Goal: Information Seeking & Learning: Find specific page/section

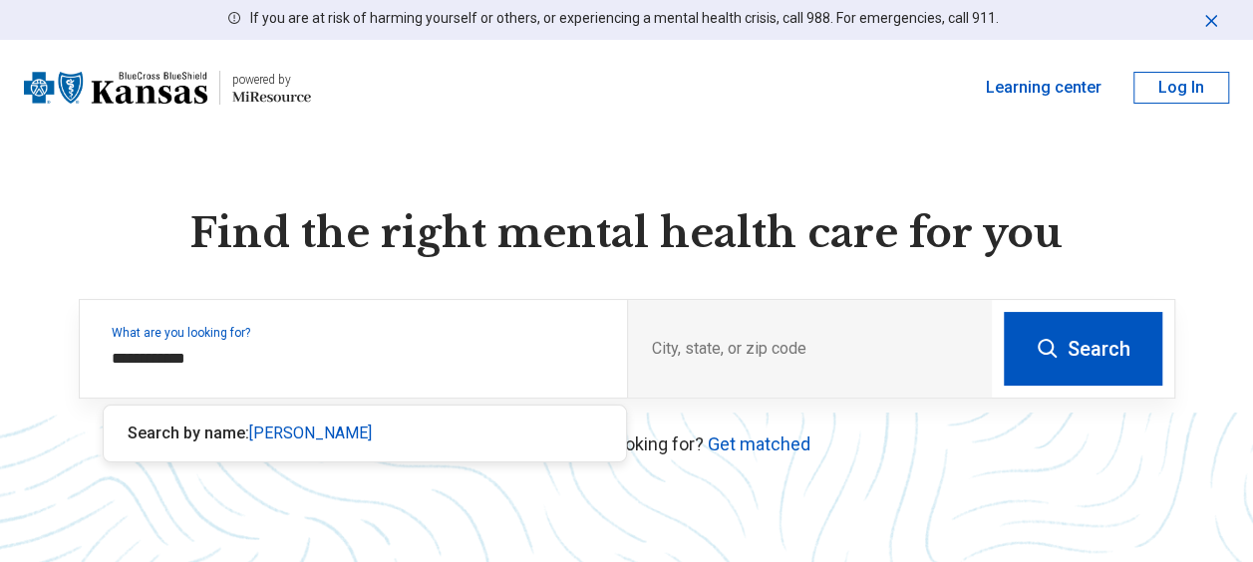
type input "**********"
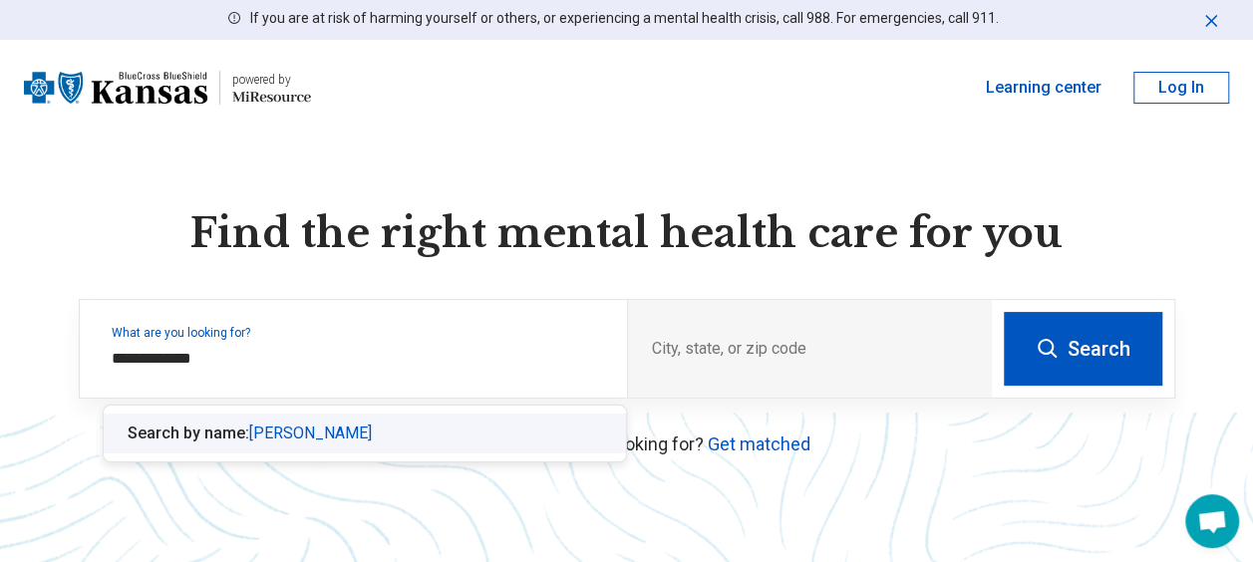
click at [443, 431] on div "Search by name: [PERSON_NAME]" at bounding box center [365, 434] width 522 height 40
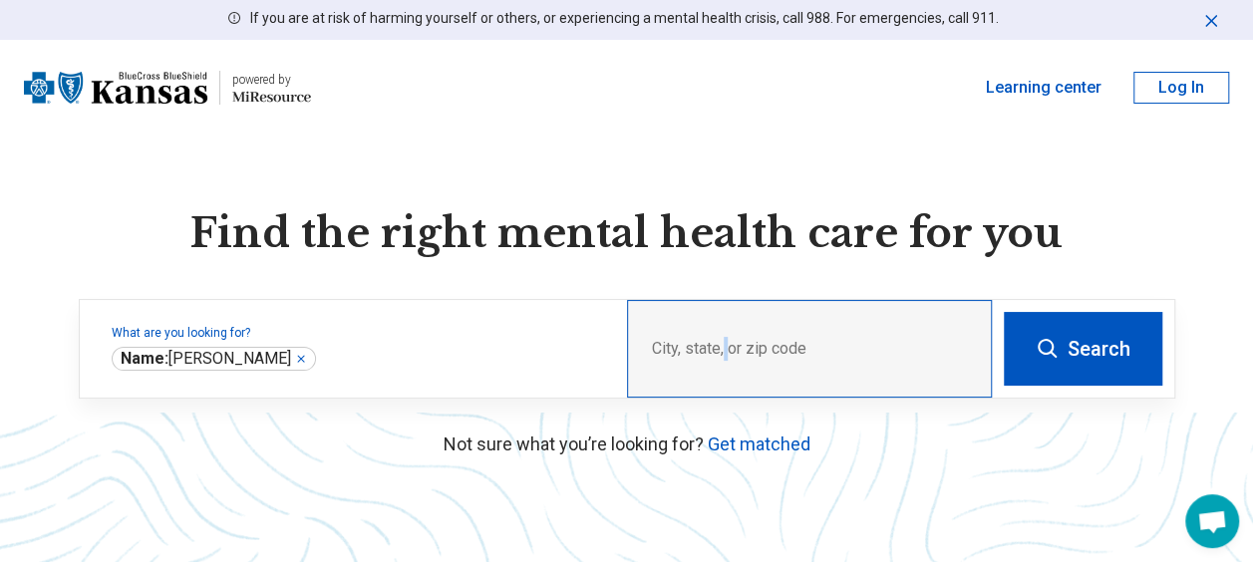
click at [726, 343] on div "City, state, or zip code" at bounding box center [809, 349] width 365 height 98
click at [833, 350] on div "City, state, or zip code" at bounding box center [809, 349] width 365 height 98
click at [773, 347] on div "City, state, or zip code" at bounding box center [809, 349] width 365 height 98
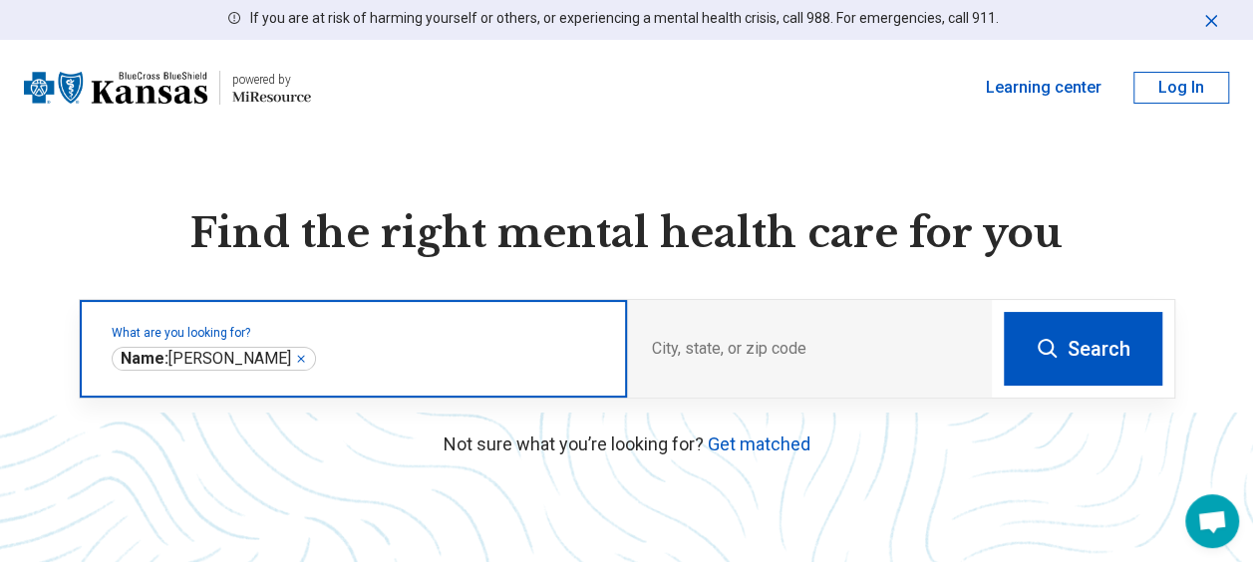
click at [406, 350] on input "text" at bounding box center [461, 359] width 283 height 24
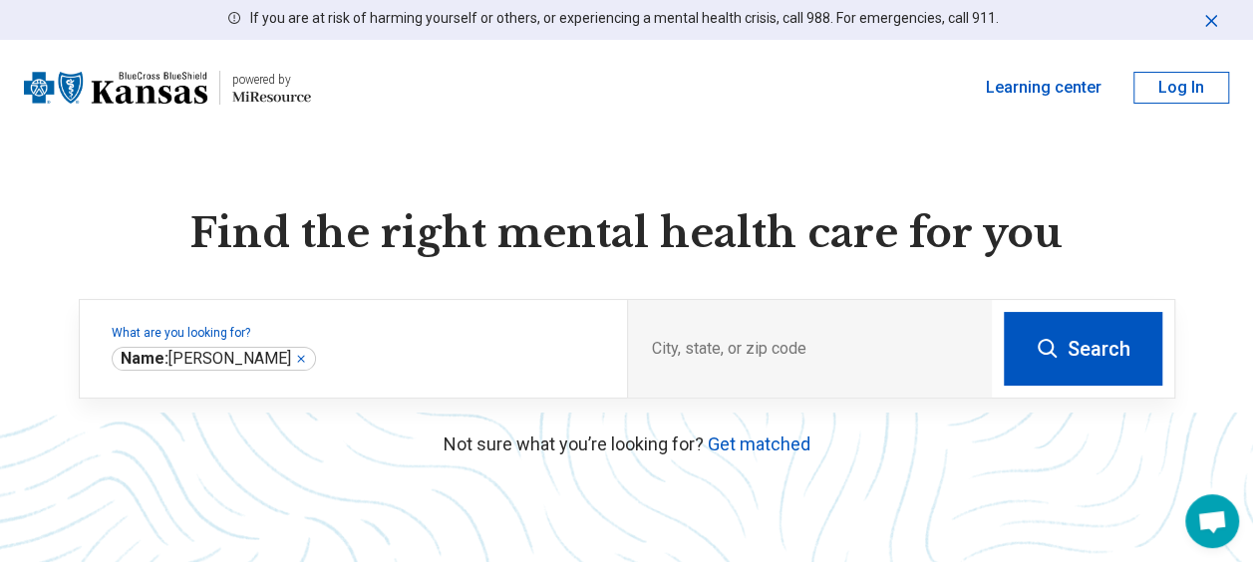
click at [1092, 375] on button "Search" at bounding box center [1083, 349] width 158 height 74
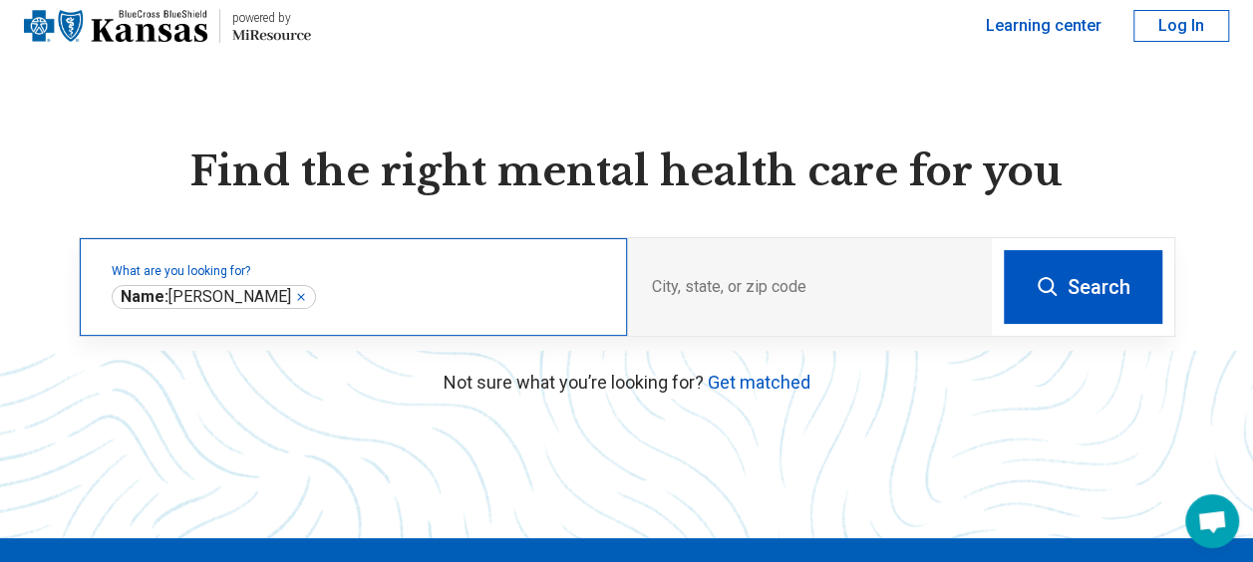
scroll to position [63, 0]
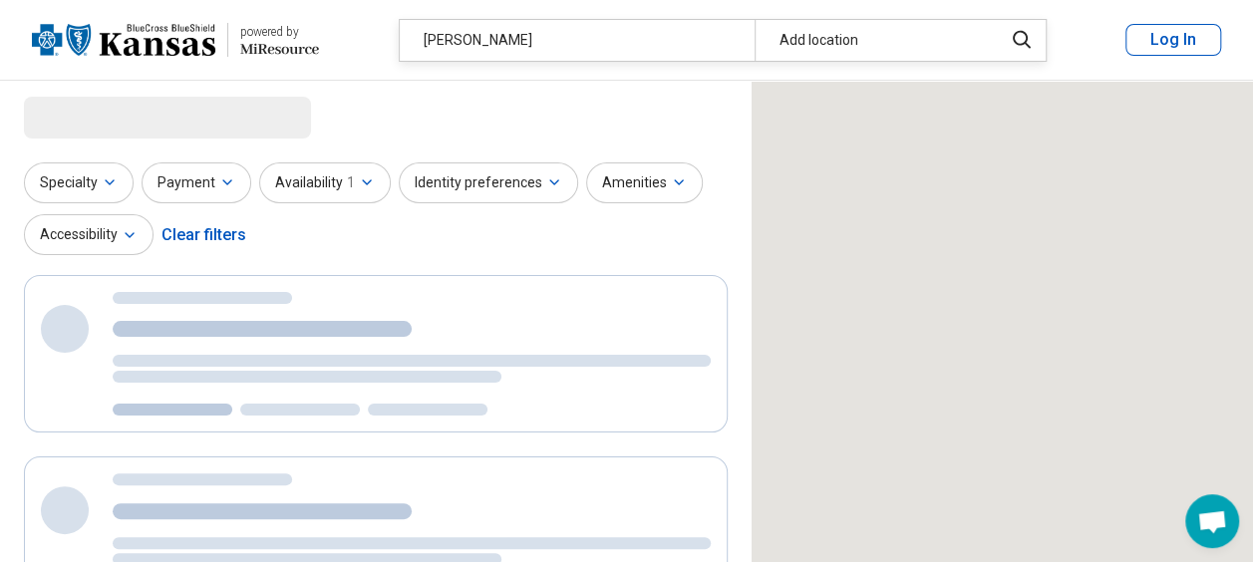
select select "***"
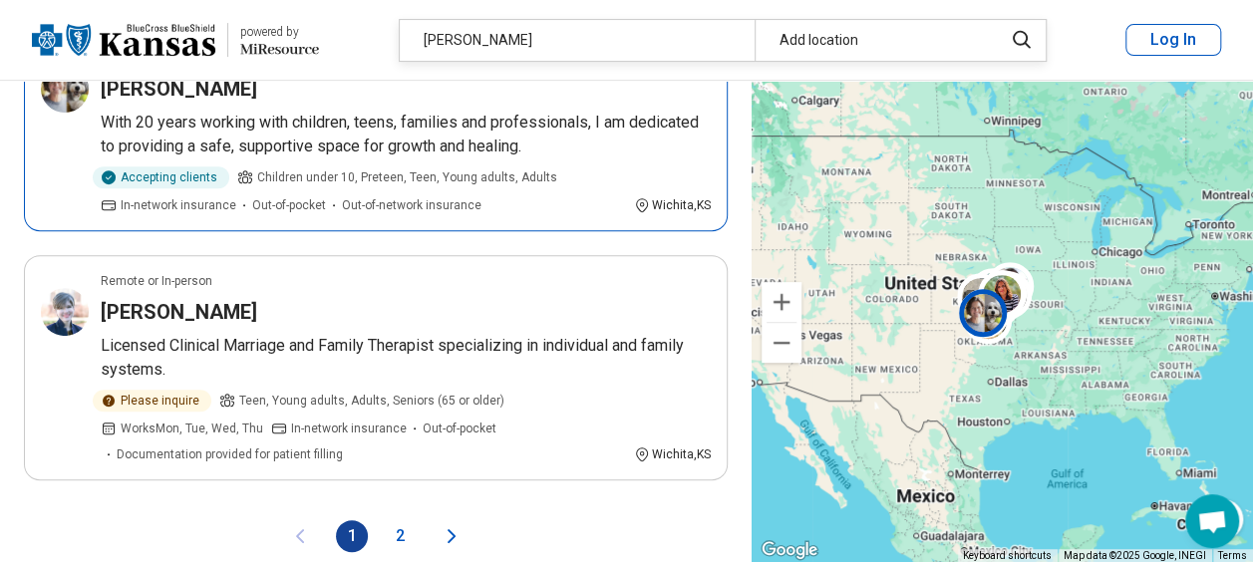
scroll to position [4211, 0]
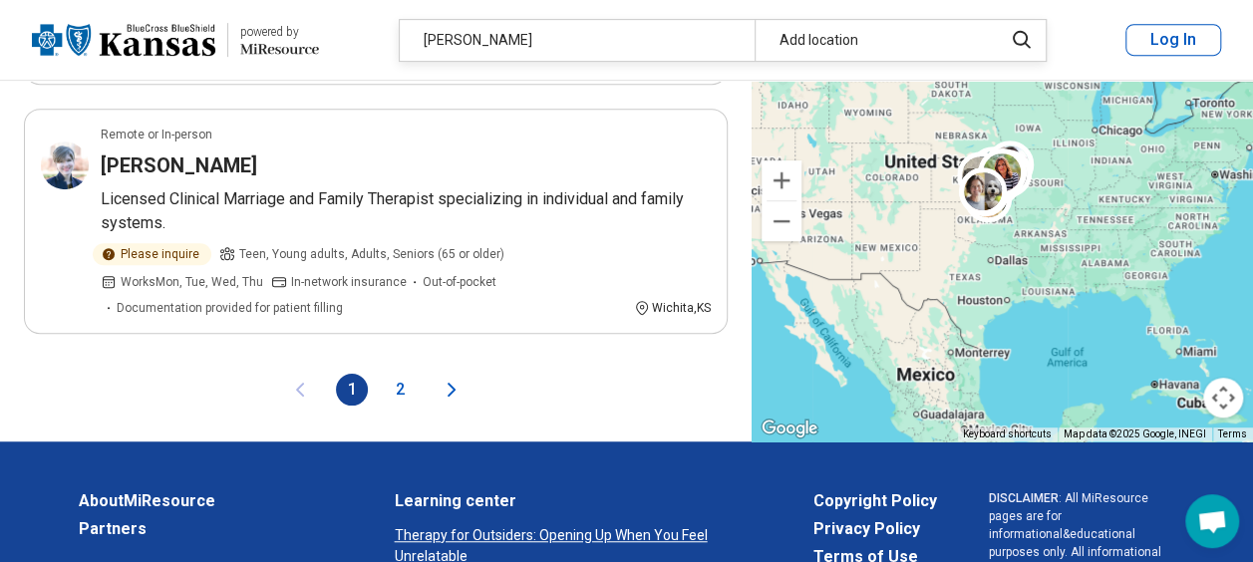
click at [398, 377] on button "2" at bounding box center [400, 390] width 32 height 32
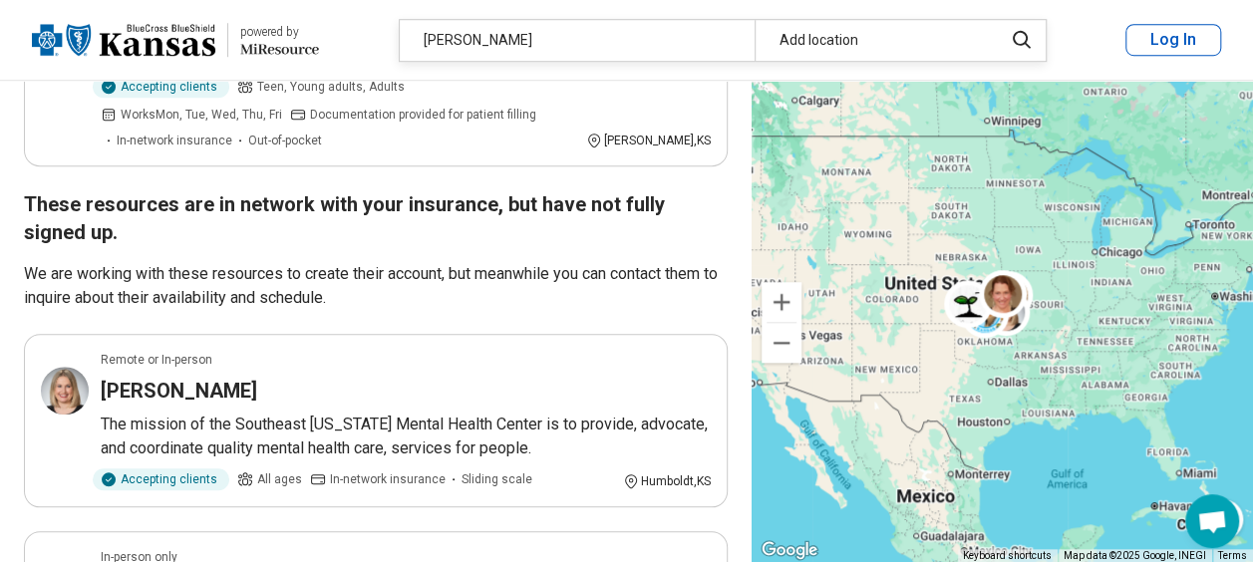
scroll to position [858, 0]
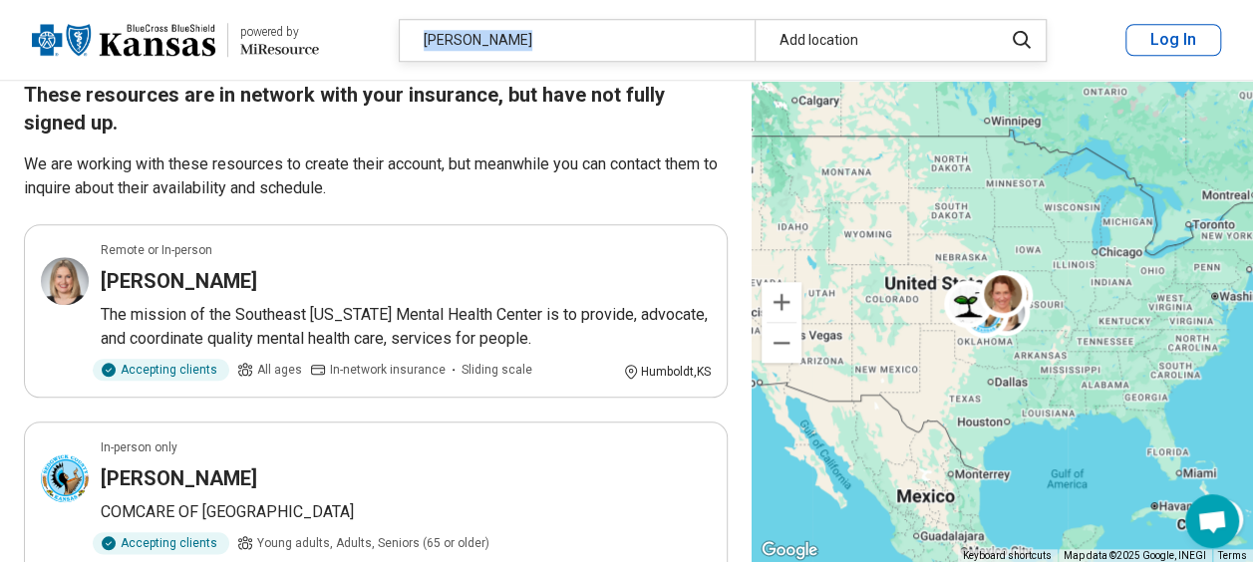
drag, startPoint x: 507, startPoint y: 43, endPoint x: 376, endPoint y: 51, distance: 131.8
click at [376, 51] on header "powered by Miresource logo [PERSON_NAME] Add location Log In" at bounding box center [626, 40] width 1253 height 81
drag, startPoint x: 376, startPoint y: 51, endPoint x: 568, endPoint y: 37, distance: 192.9
click at [568, 36] on div "[PERSON_NAME]" at bounding box center [577, 40] width 355 height 41
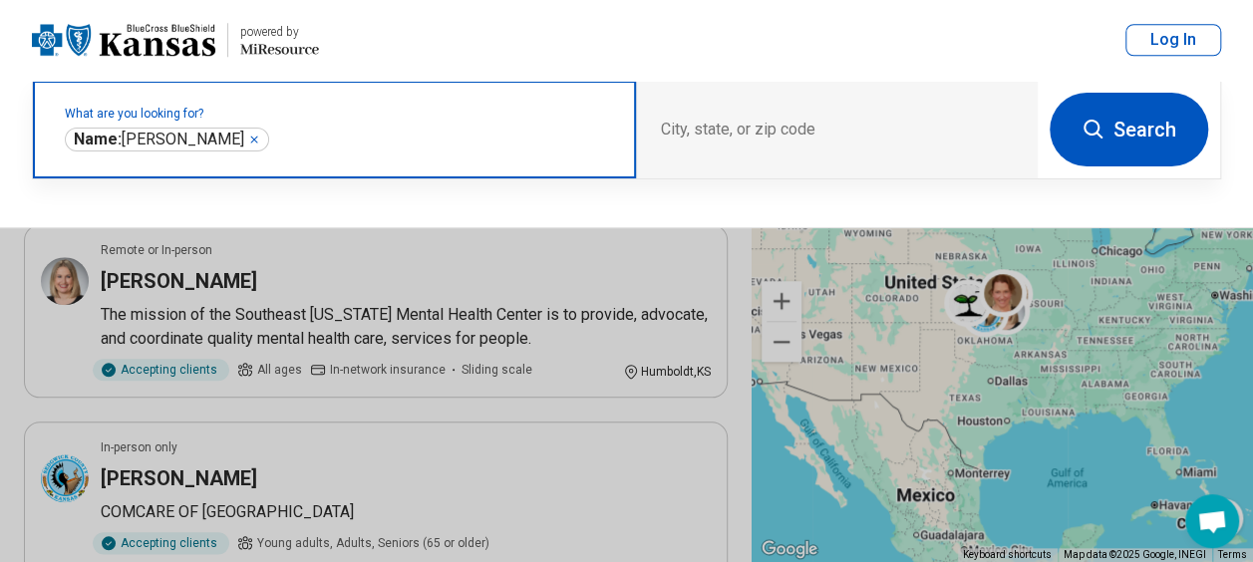
click at [248, 138] on icon "Remove" at bounding box center [254, 140] width 12 height 12
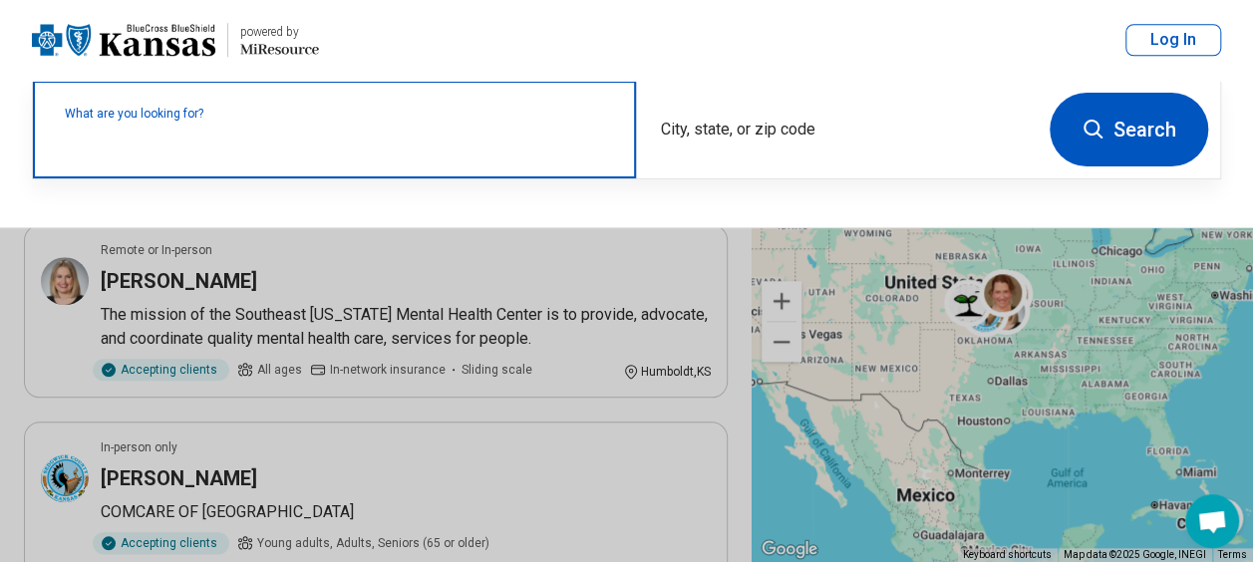
click at [232, 120] on label "What are you looking for?" at bounding box center [338, 114] width 547 height 12
type input "*"
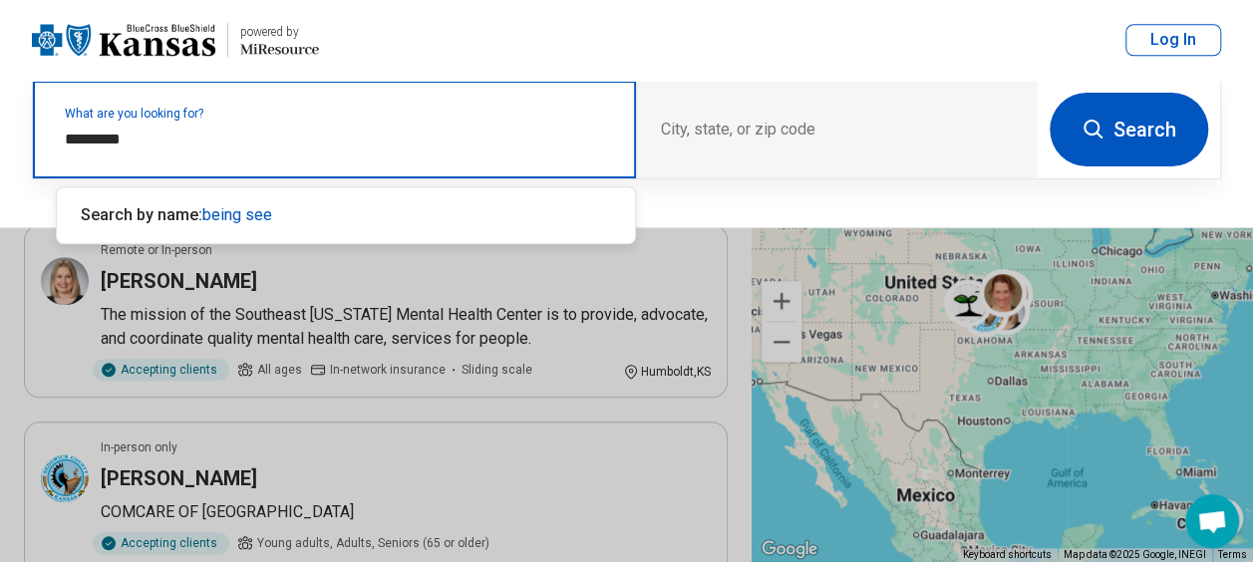
type input "**********"
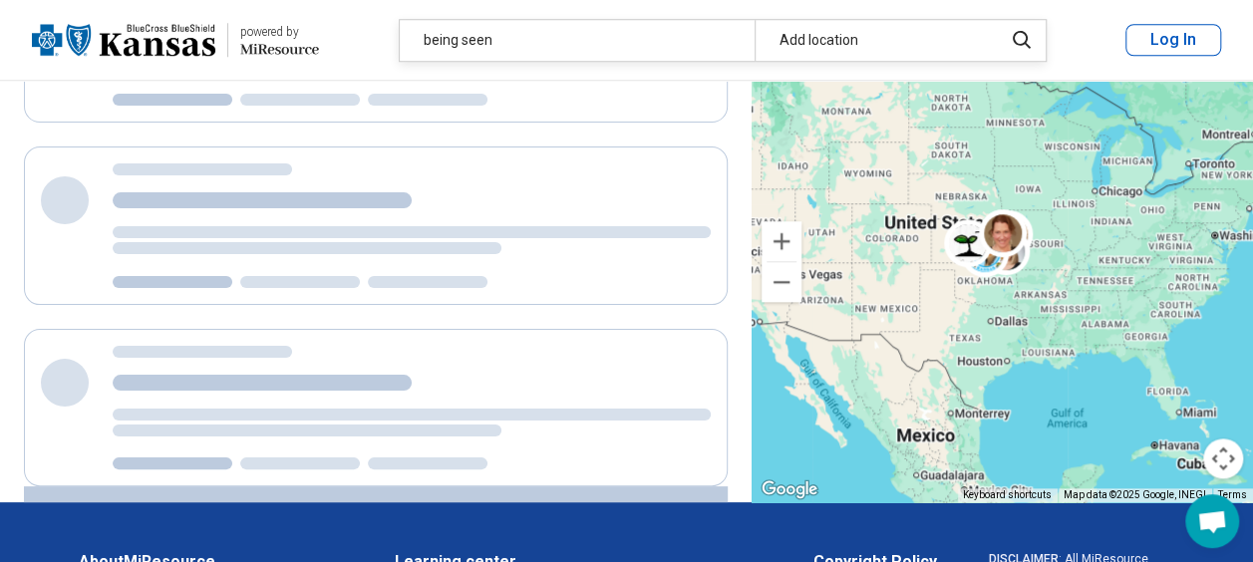
scroll to position [809, 0]
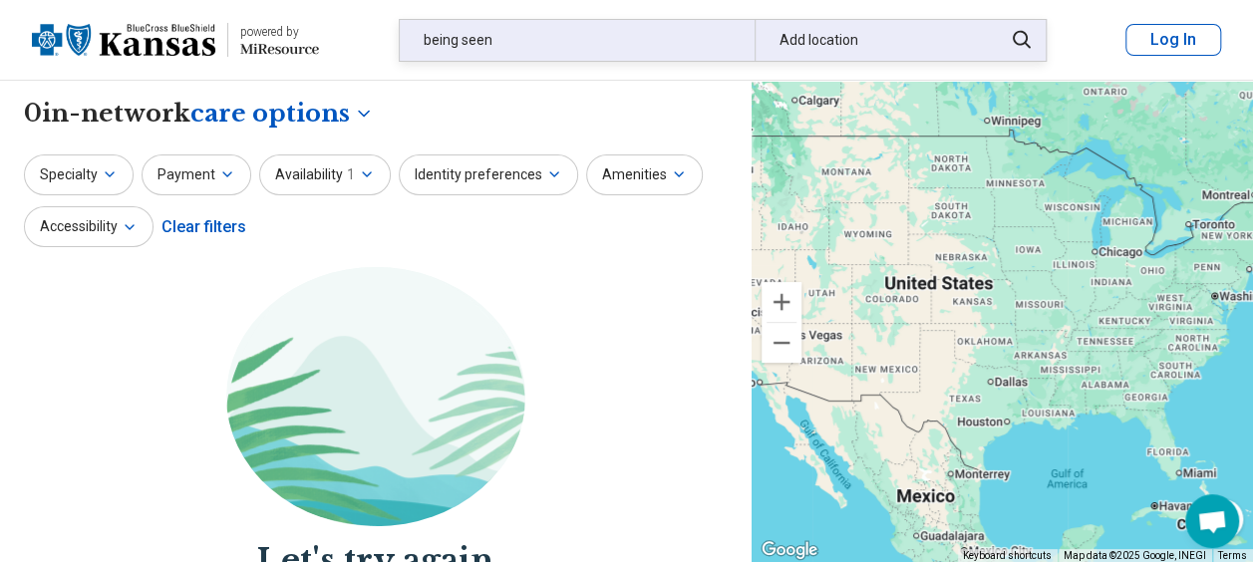
click at [590, 26] on div "being seen" at bounding box center [577, 40] width 355 height 41
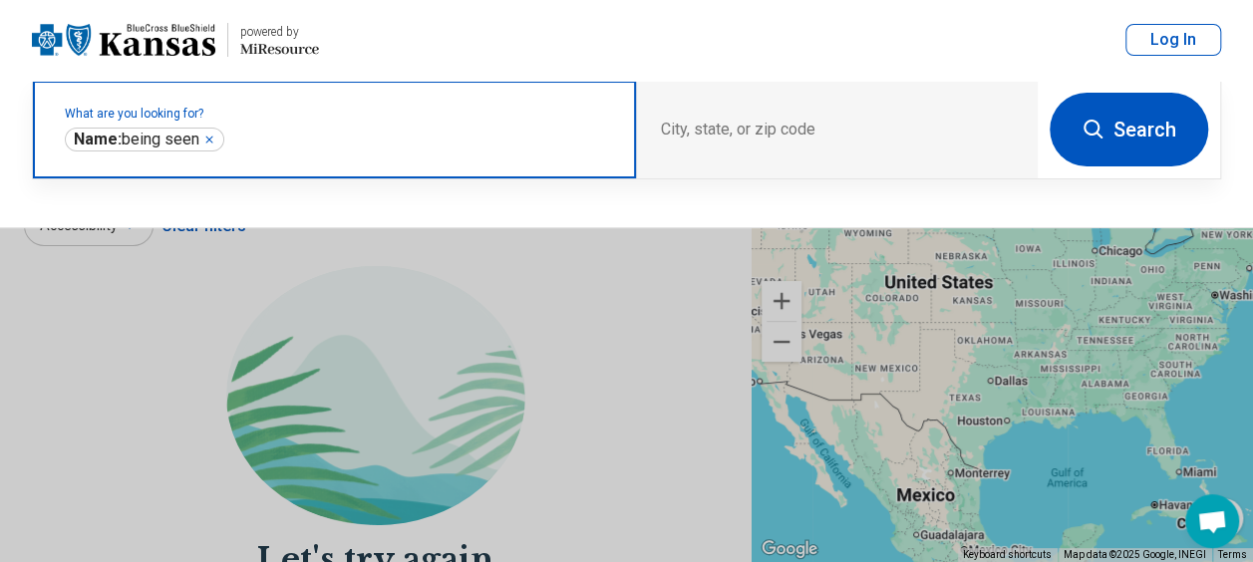
click at [213, 147] on div "**********" at bounding box center [144, 140] width 159 height 24
click at [213, 142] on icon "Remove" at bounding box center [209, 140] width 12 height 12
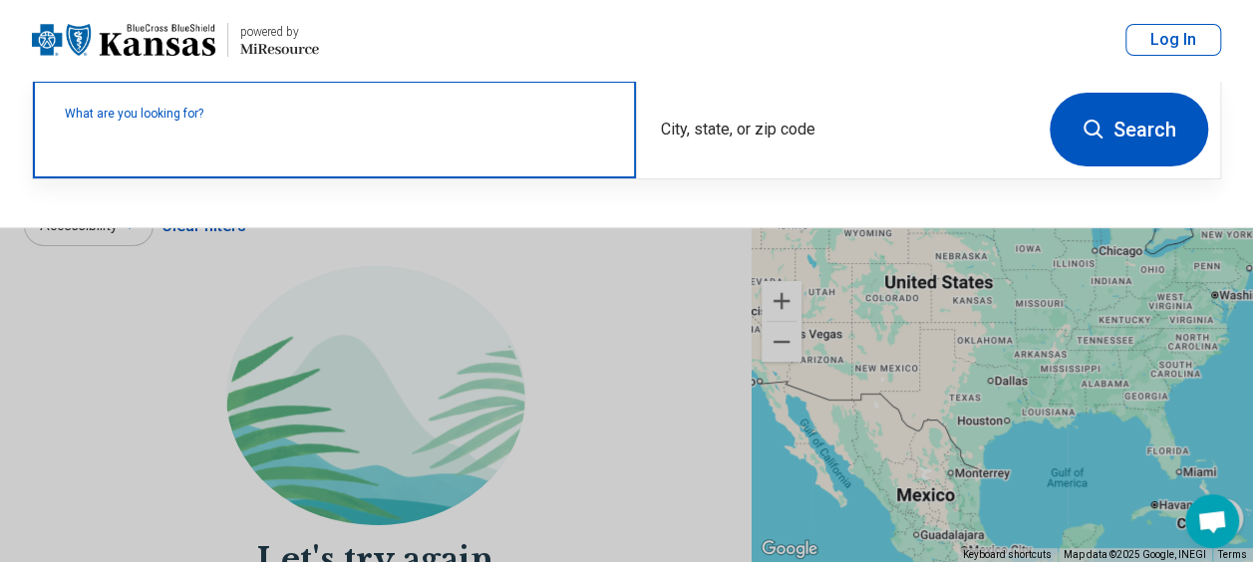
click at [737, 34] on header "powered by Miresource logo being seen Add location Log In" at bounding box center [626, 40] width 1253 height 81
click at [1154, 116] on button "Search" at bounding box center [1128, 130] width 158 height 74
click at [444, 157] on div "What are you looking for?" at bounding box center [334, 130] width 603 height 98
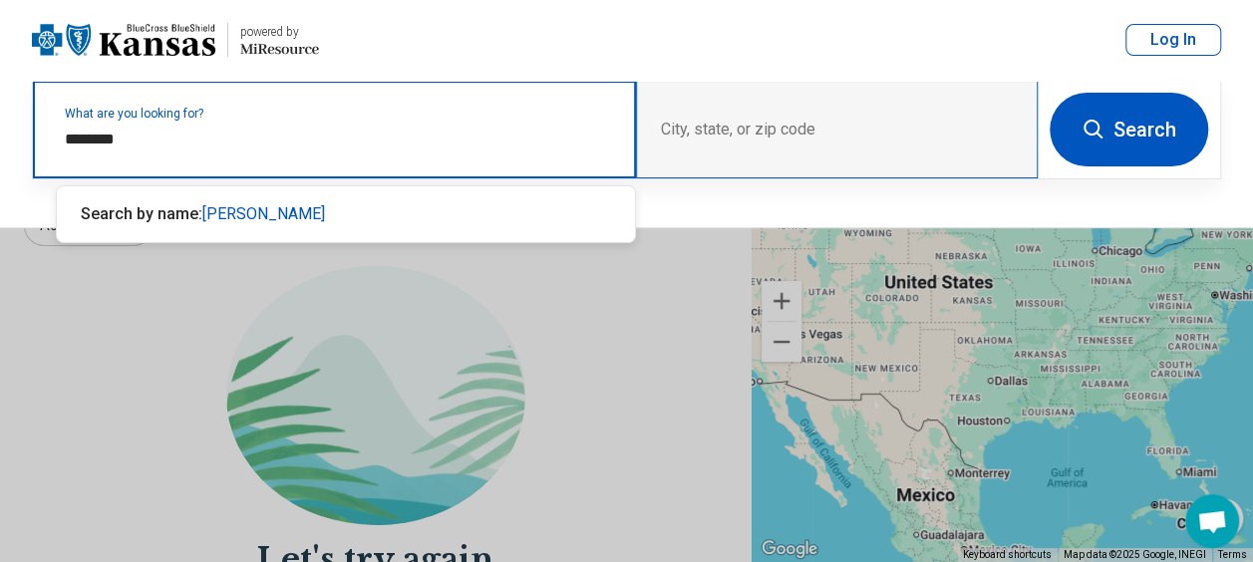
type input "********"
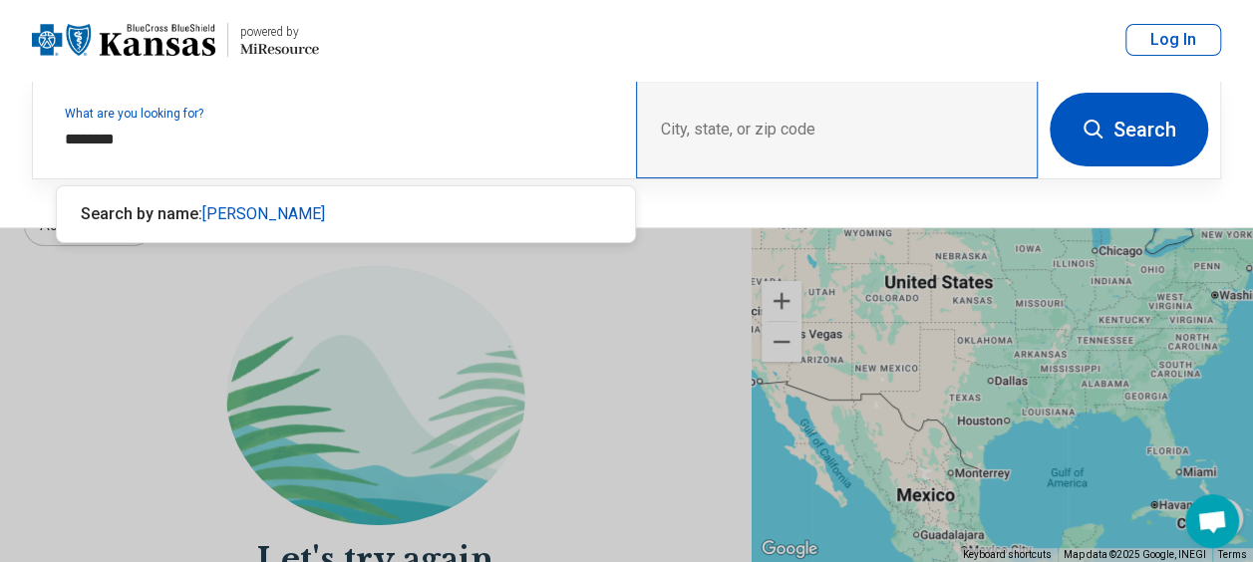
click at [684, 124] on div "City, state, or zip code" at bounding box center [837, 130] width 402 height 98
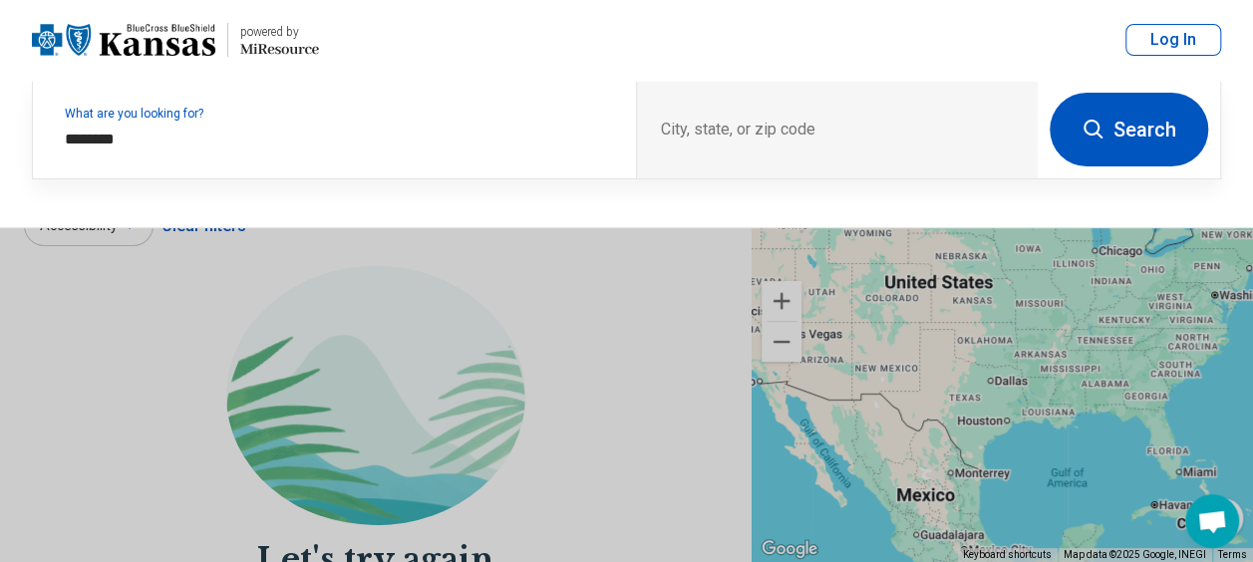
click at [1114, 130] on button "Search" at bounding box center [1128, 130] width 158 height 74
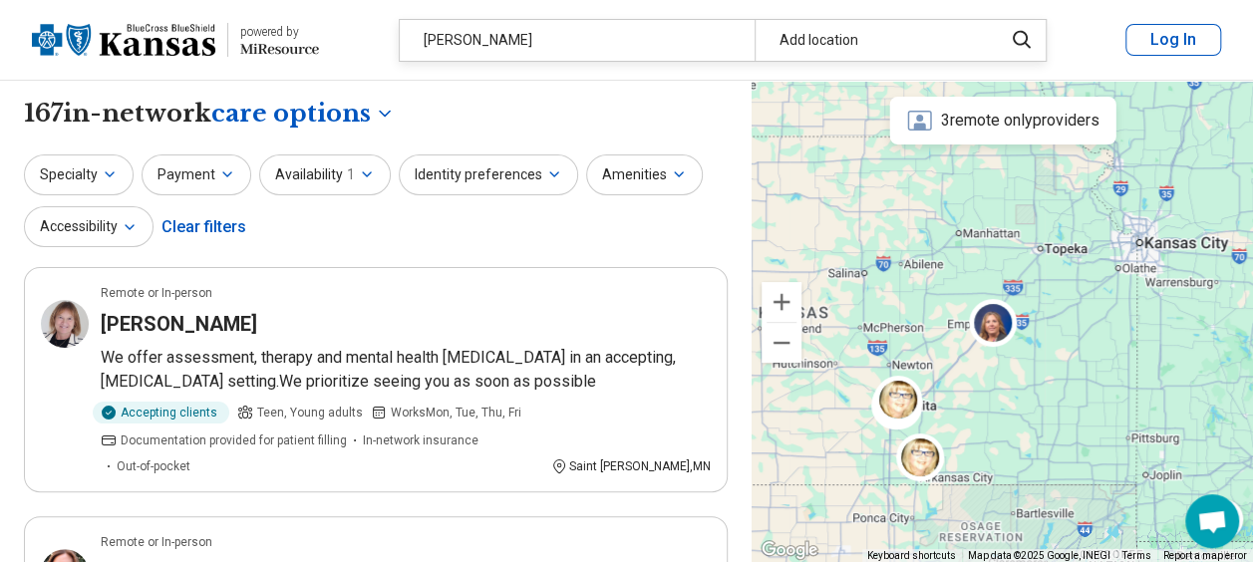
drag, startPoint x: 1198, startPoint y: 199, endPoint x: 952, endPoint y: 507, distance: 394.3
click at [952, 507] on div at bounding box center [1001, 322] width 501 height 482
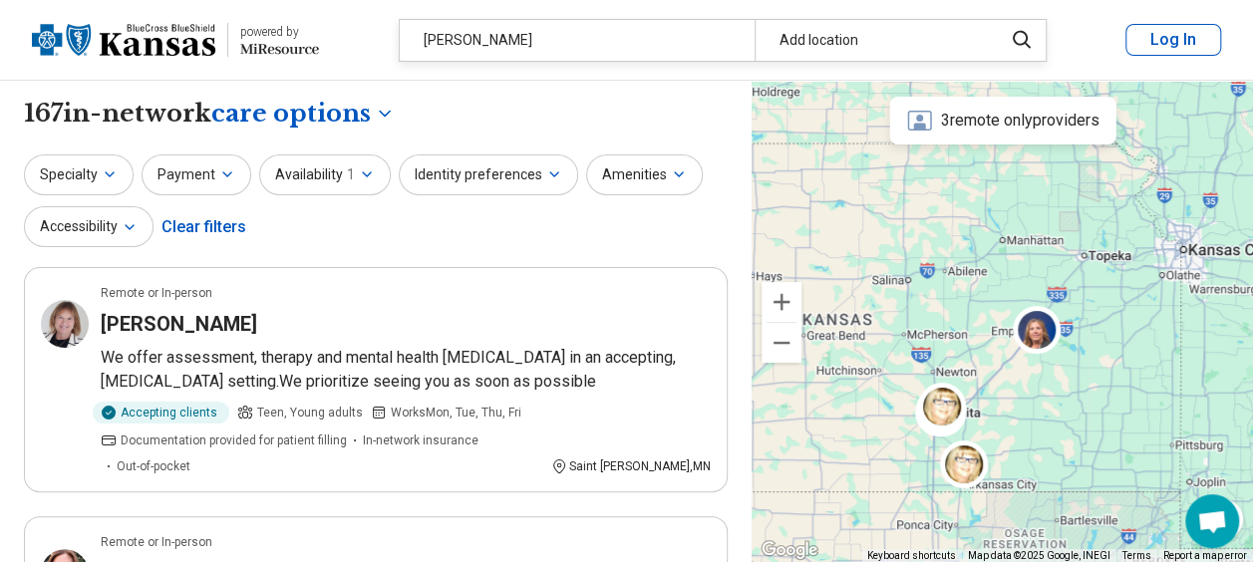
drag, startPoint x: 977, startPoint y: 215, endPoint x: 1020, endPoint y: 203, distance: 44.5
click at [1020, 203] on div at bounding box center [1001, 322] width 501 height 482
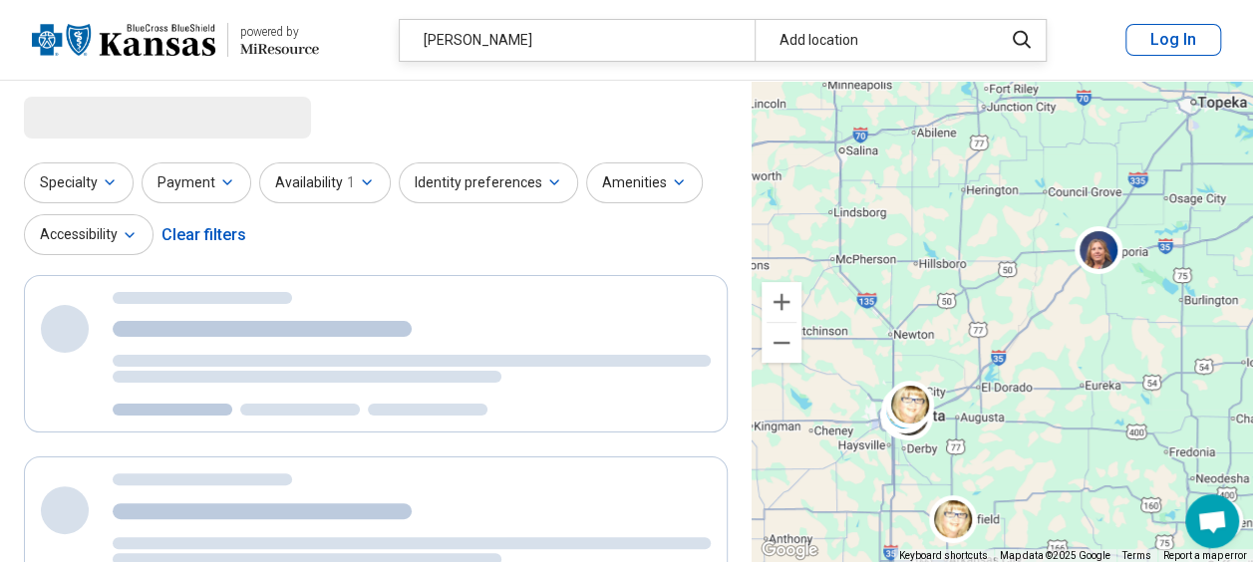
drag, startPoint x: 978, startPoint y: 361, endPoint x: 977, endPoint y: 304, distance: 56.8
click at [977, 304] on div at bounding box center [1001, 322] width 501 height 482
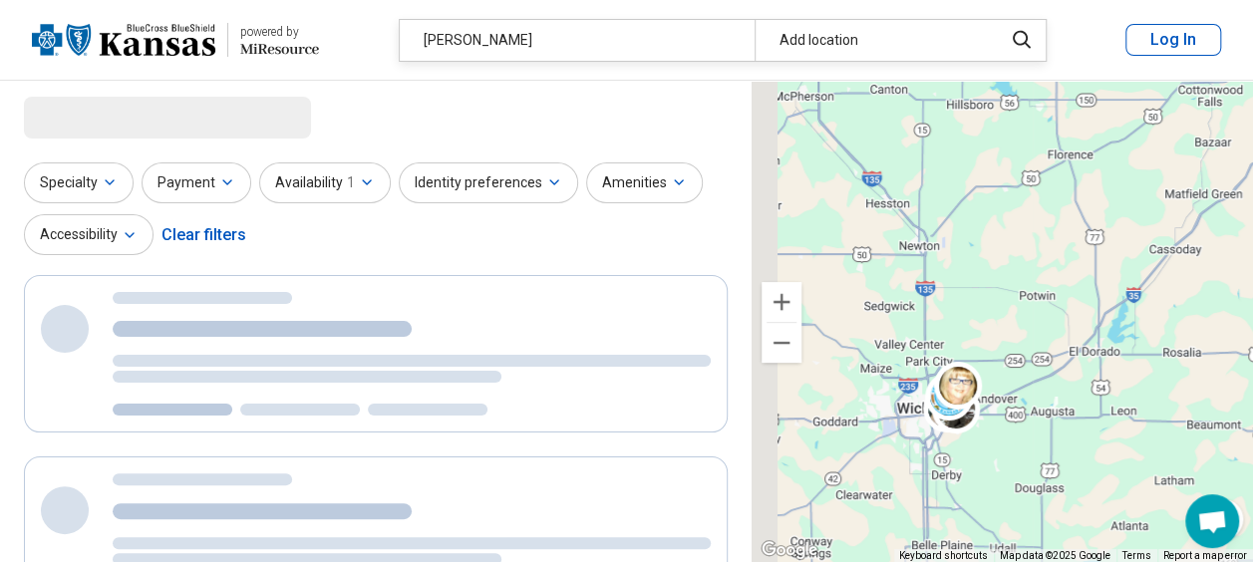
drag, startPoint x: 947, startPoint y: 382, endPoint x: 1062, endPoint y: 331, distance: 126.3
click at [1061, 331] on div at bounding box center [1001, 322] width 501 height 482
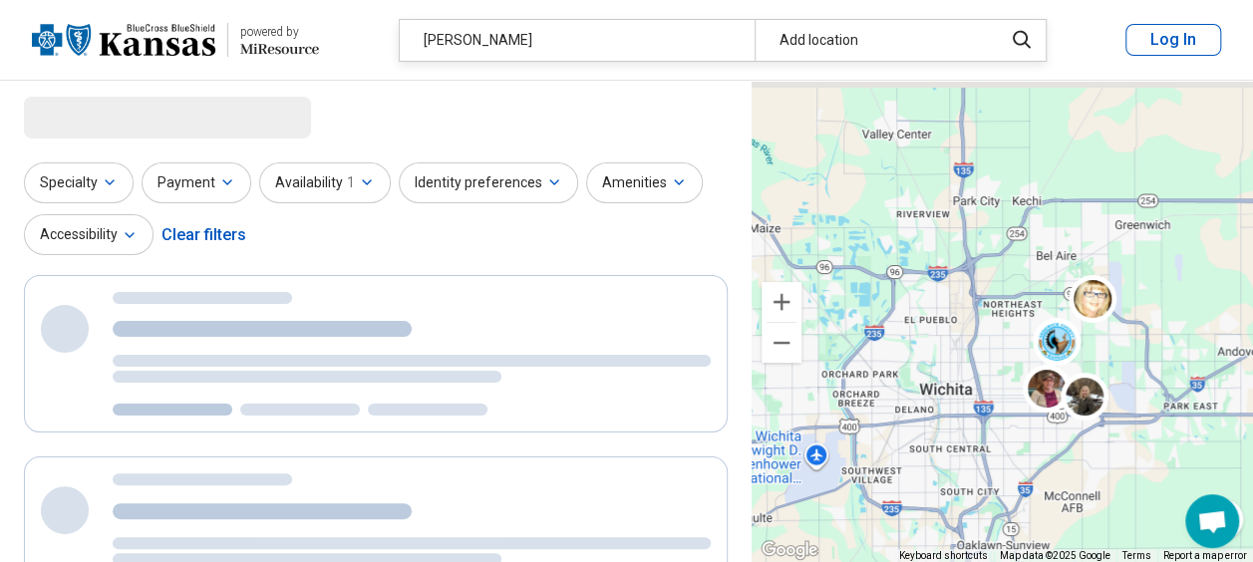
drag, startPoint x: 981, startPoint y: 342, endPoint x: 899, endPoint y: 495, distance: 173.9
click at [899, 495] on div at bounding box center [1001, 322] width 501 height 482
select select "***"
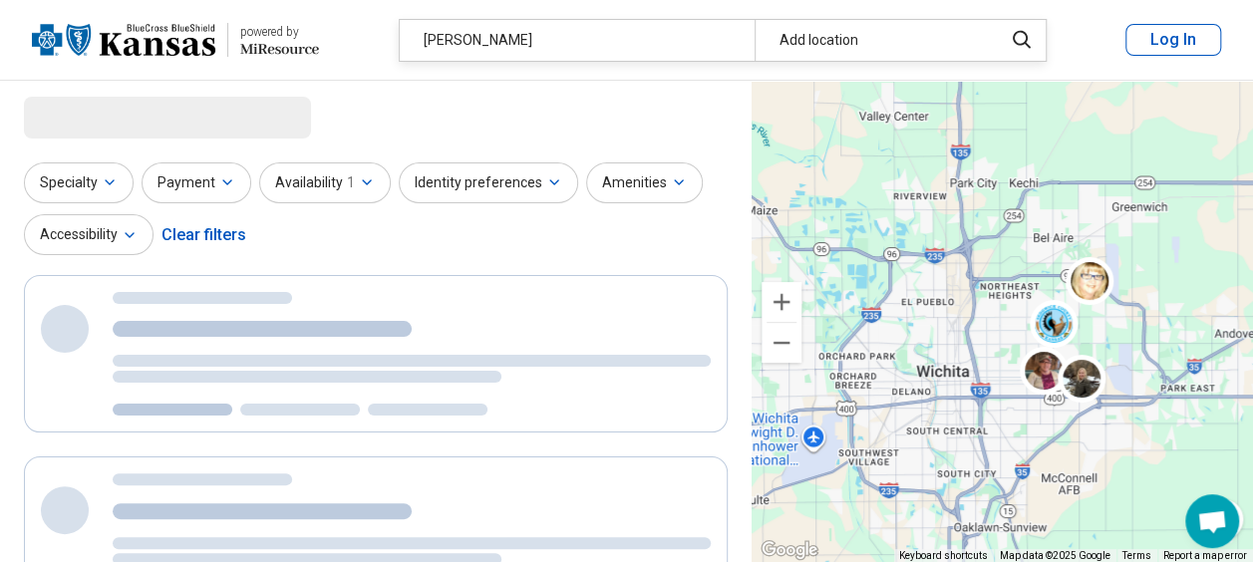
drag, startPoint x: 911, startPoint y: 486, endPoint x: 907, endPoint y: 460, distance: 26.2
click at [907, 460] on div at bounding box center [1001, 322] width 501 height 482
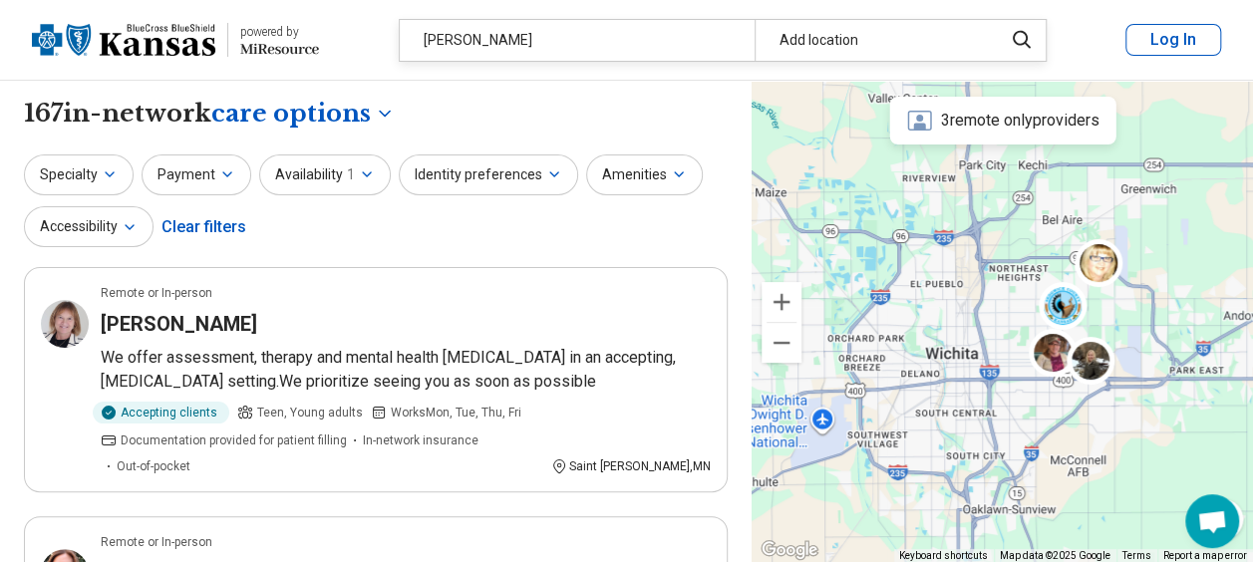
drag, startPoint x: 907, startPoint y: 460, endPoint x: 916, endPoint y: 440, distance: 22.8
click at [916, 440] on div at bounding box center [1001, 322] width 501 height 482
click at [289, 239] on div "Specialty Payment Availability 1 Identity preferences Amenities Accessibility C…" at bounding box center [376, 202] width 704 height 97
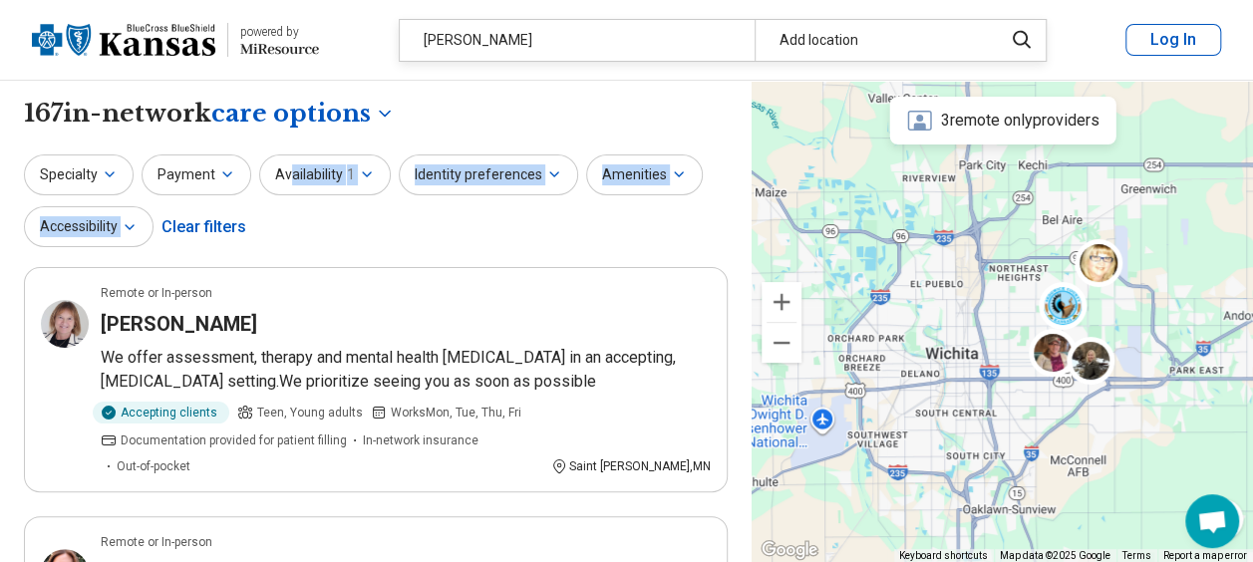
drag, startPoint x: 288, startPoint y: 239, endPoint x: 494, endPoint y: 243, distance: 206.3
click at [494, 243] on div "Specialty Payment Availability 1 Identity preferences Amenities Accessibility C…" at bounding box center [376, 202] width 704 height 97
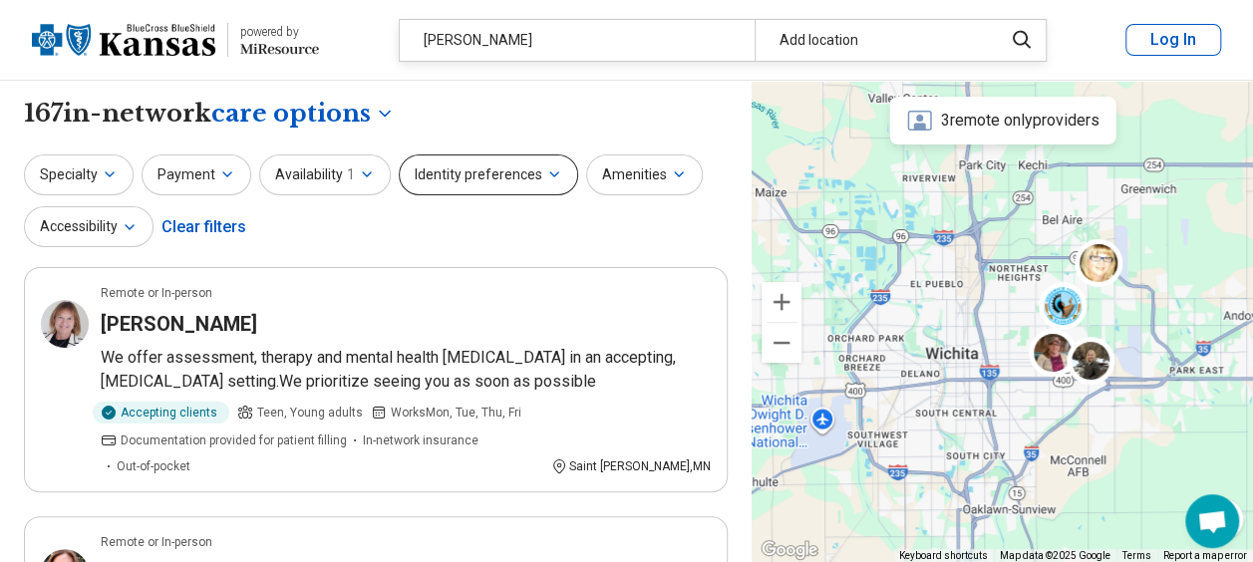
click at [464, 173] on button "Identity preferences" at bounding box center [488, 174] width 179 height 41
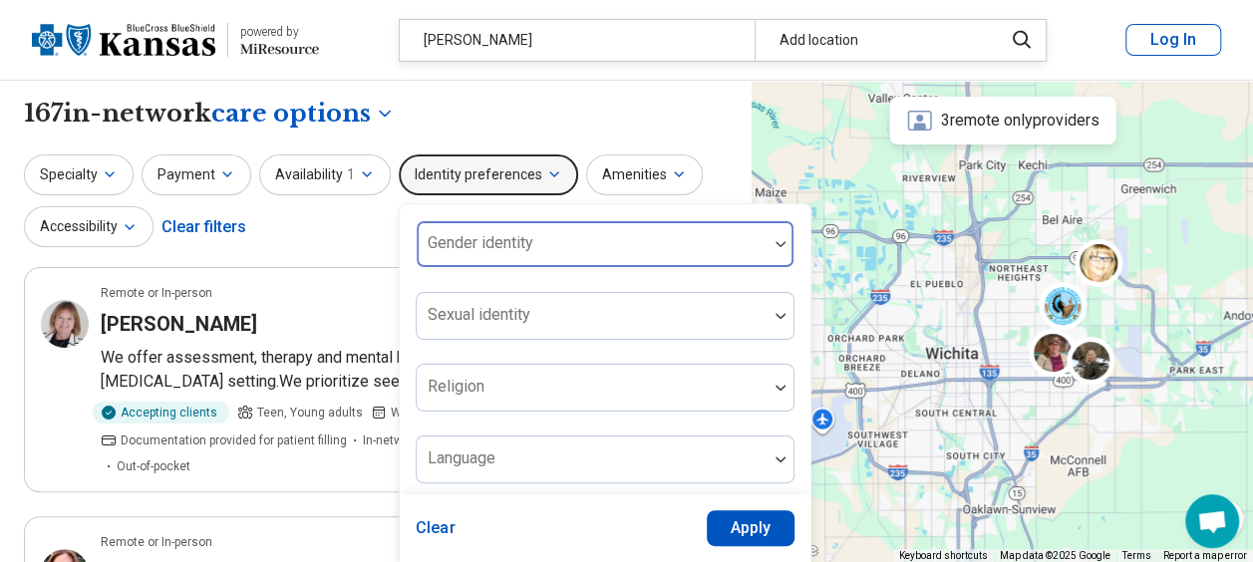
click at [499, 226] on div "Gender identity" at bounding box center [605, 244] width 379 height 48
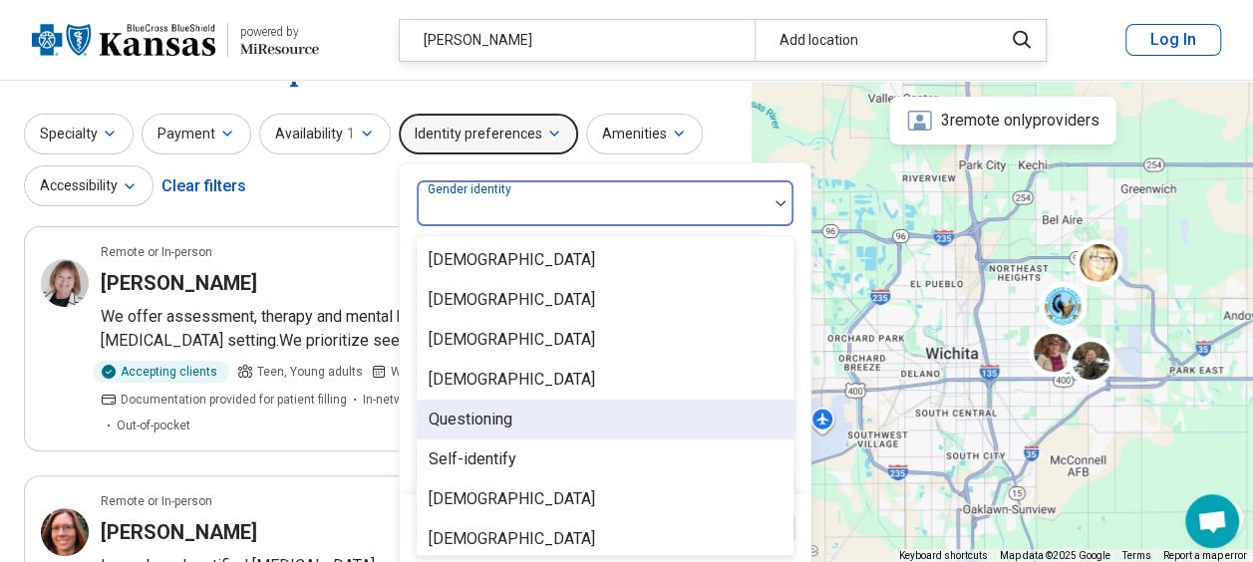
scroll to position [8, 0]
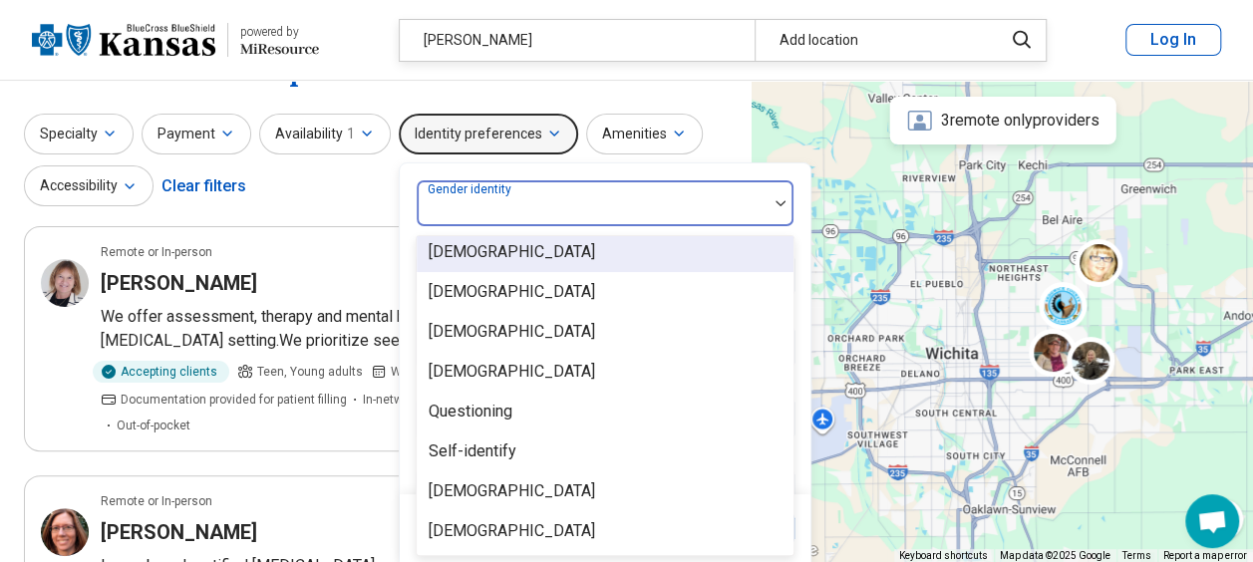
click at [326, 165] on div "Specialty Payment Availability 1 Identity preferences 8 results available. Use …" at bounding box center [376, 162] width 704 height 97
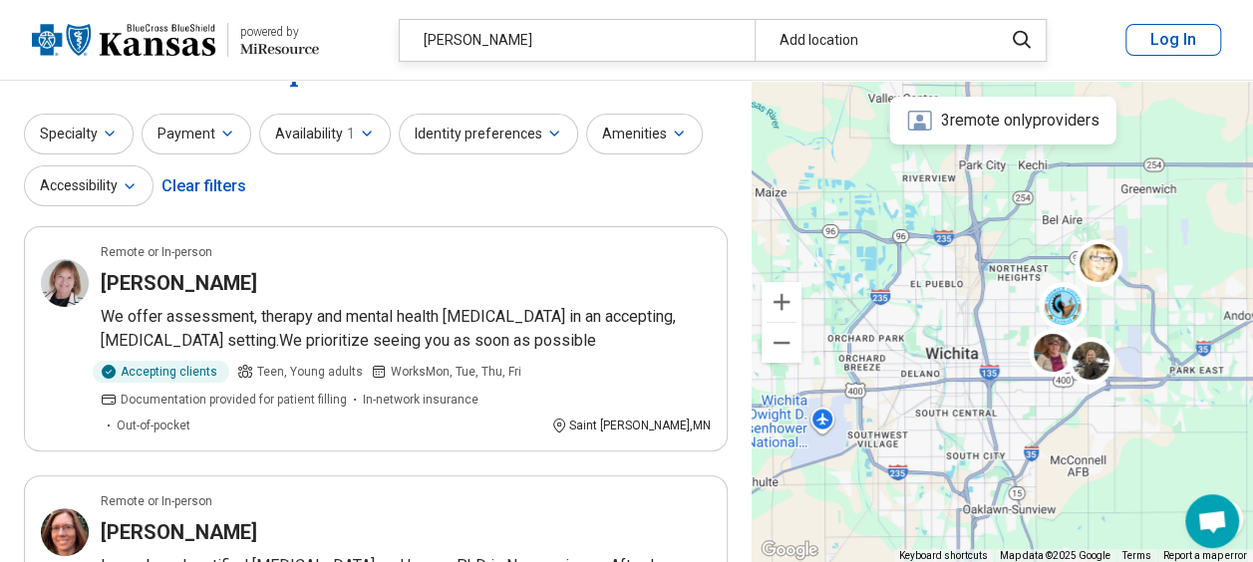
click at [340, 128] on button "Availability 1" at bounding box center [325, 134] width 132 height 41
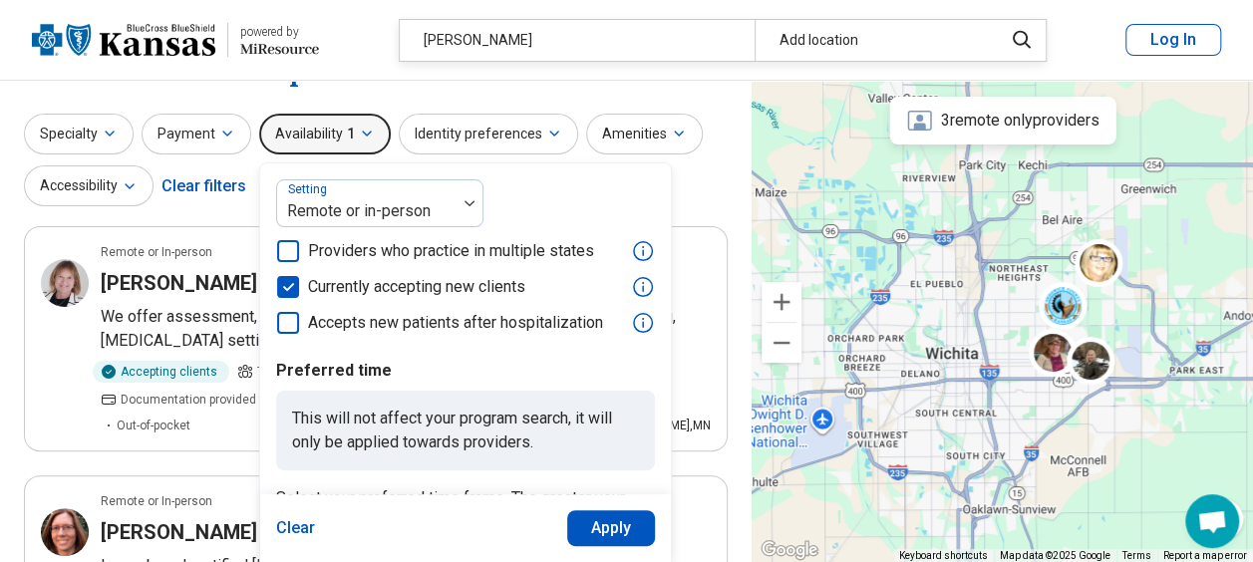
click at [704, 185] on div "Specialty Payment Availability 1 Setting Remote or in-person Providers who prac…" at bounding box center [376, 162] width 704 height 97
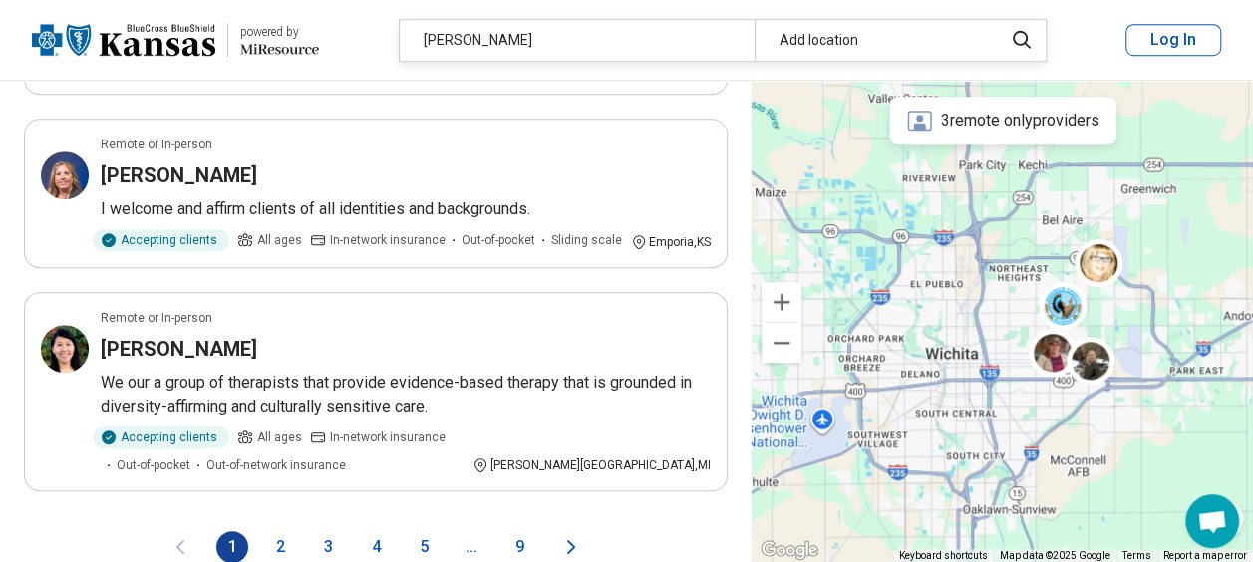
scroll to position [4432, 0]
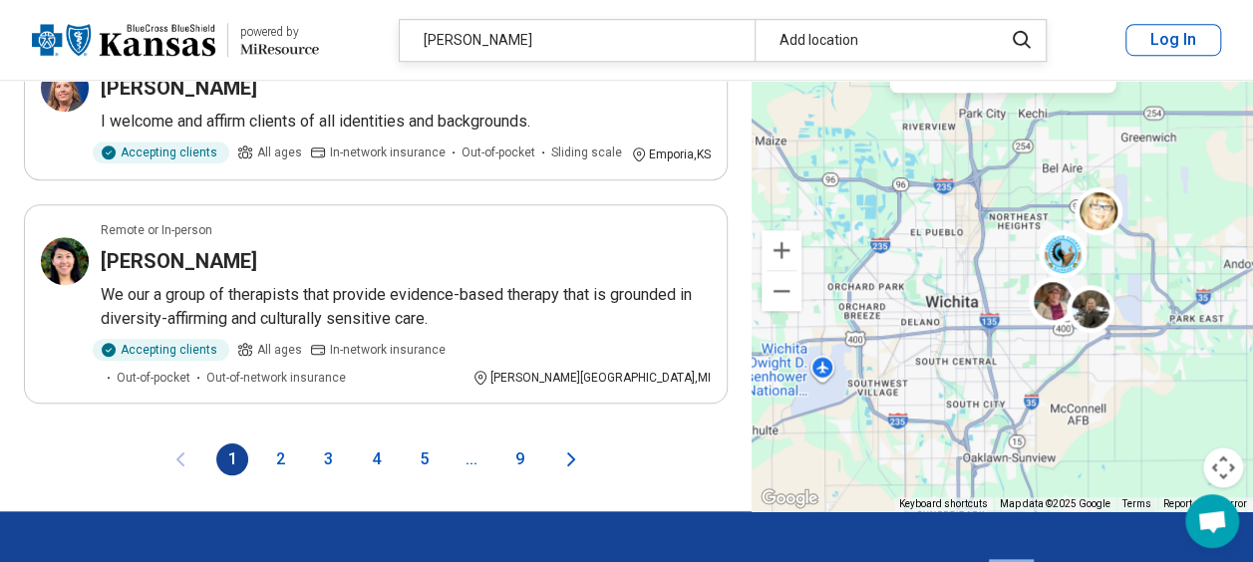
drag, startPoint x: 944, startPoint y: 445, endPoint x: 837, endPoint y: 558, distance: 155.8
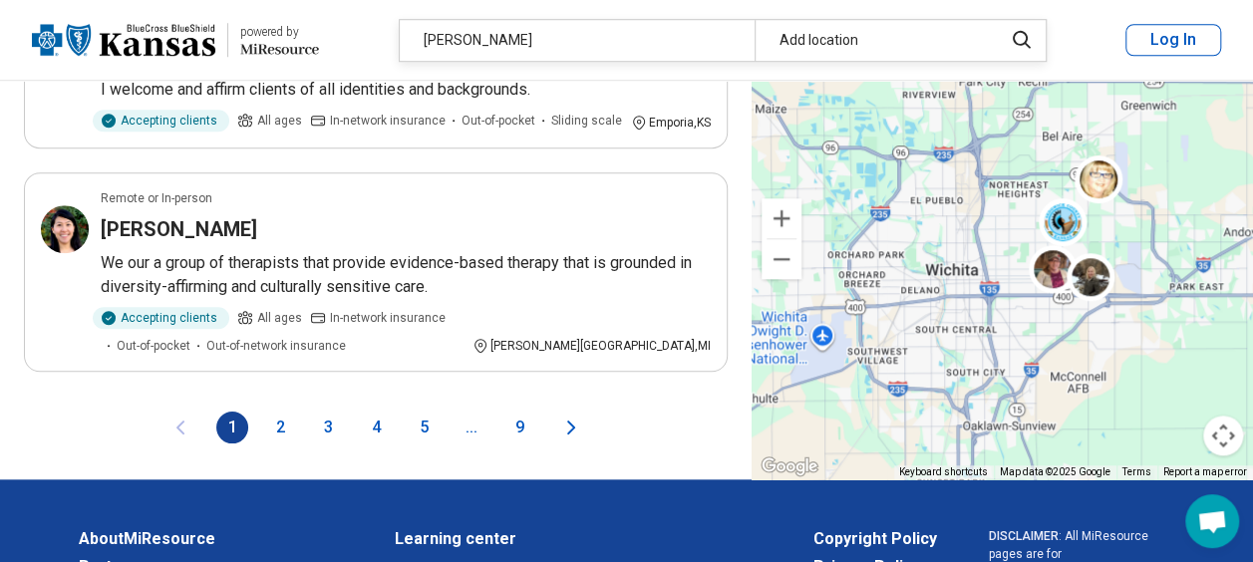
drag, startPoint x: 837, startPoint y: 558, endPoint x: 728, endPoint y: 349, distance: 236.3
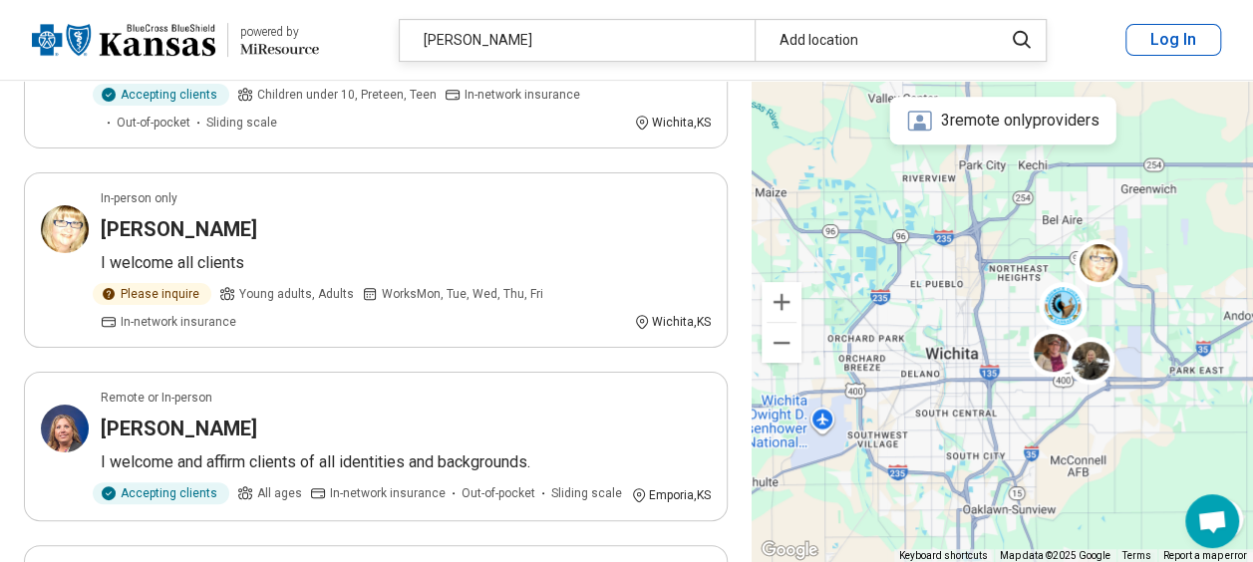
scroll to position [4148, 0]
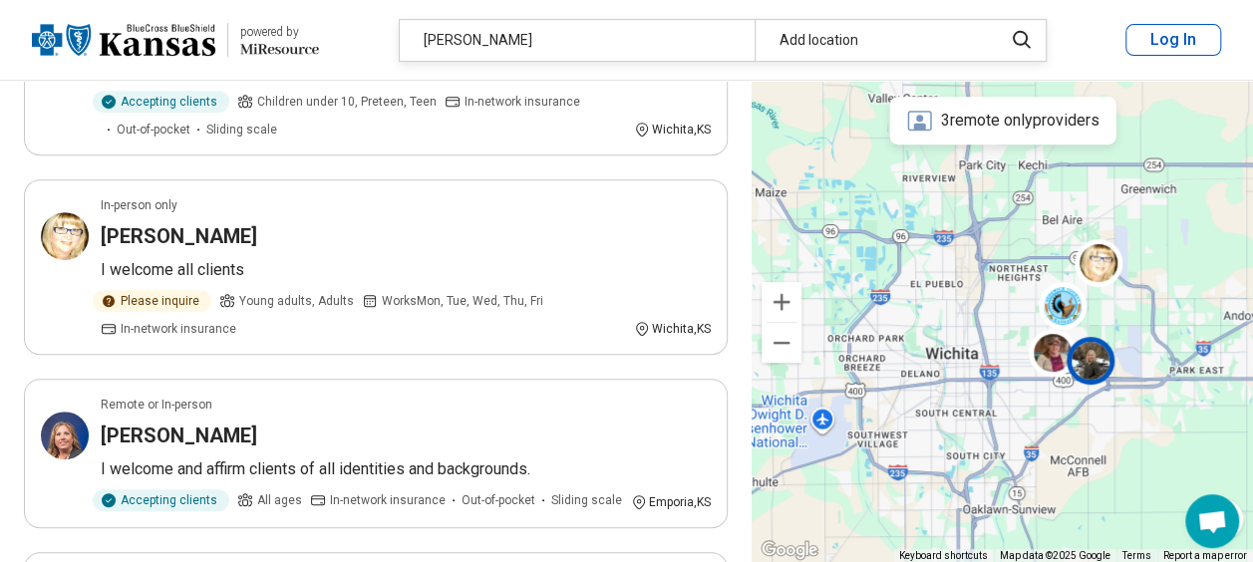
click at [1101, 357] on img at bounding box center [1090, 361] width 48 height 48
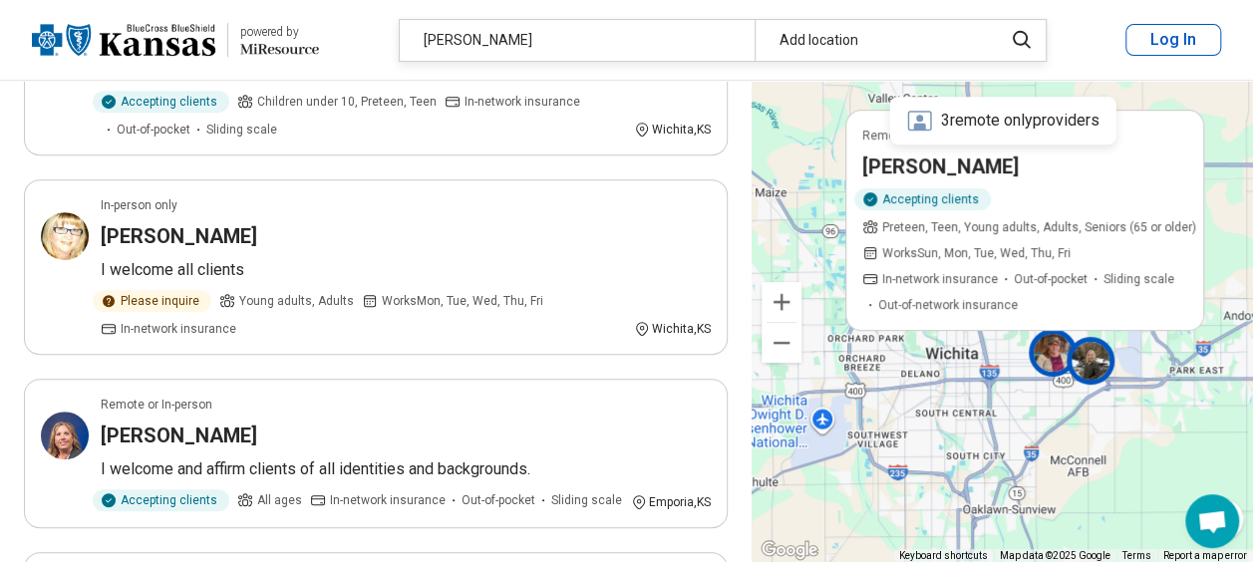
click at [1062, 350] on img at bounding box center [1053, 353] width 48 height 48
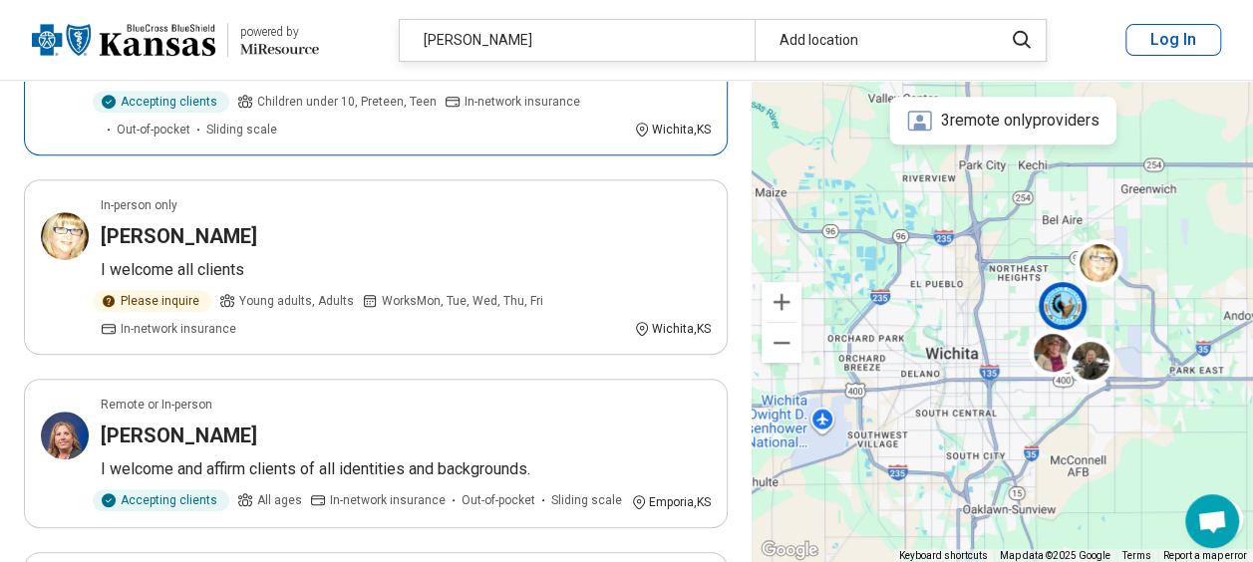
click at [1058, 305] on img at bounding box center [1062, 306] width 48 height 48
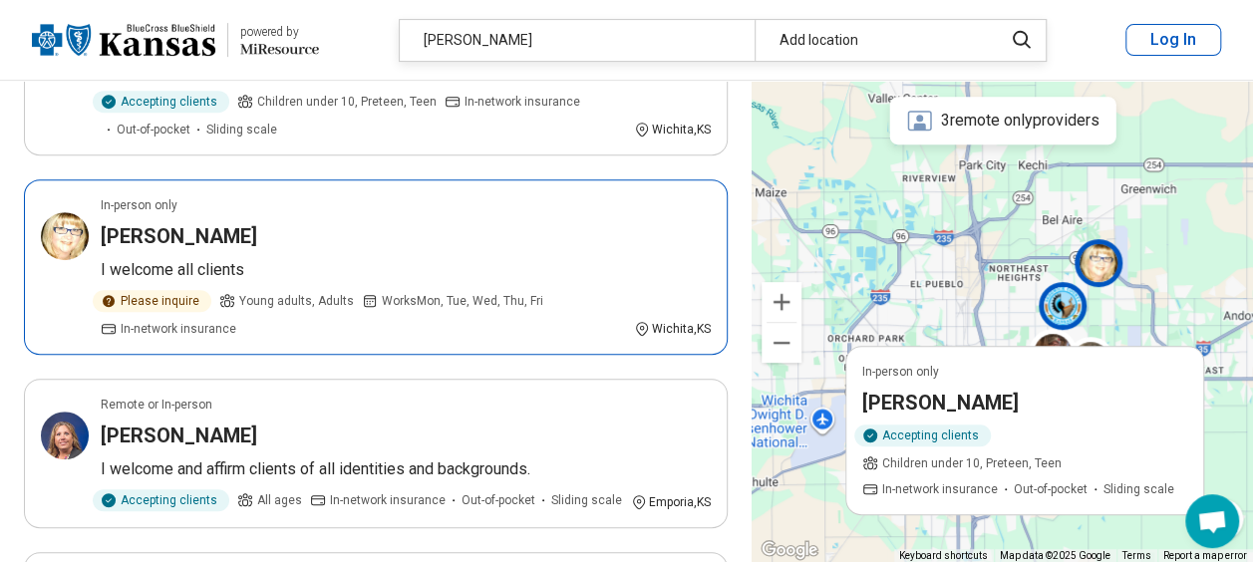
click at [1104, 276] on img at bounding box center [1098, 263] width 48 height 48
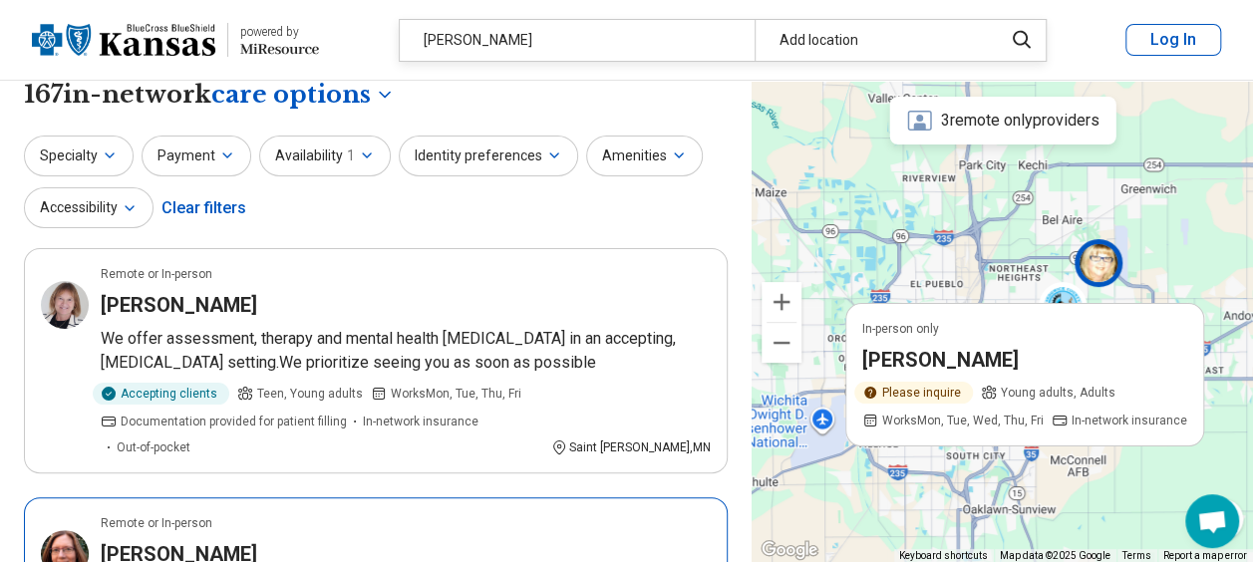
scroll to position [0, 0]
